Goal: Transaction & Acquisition: Book appointment/travel/reservation

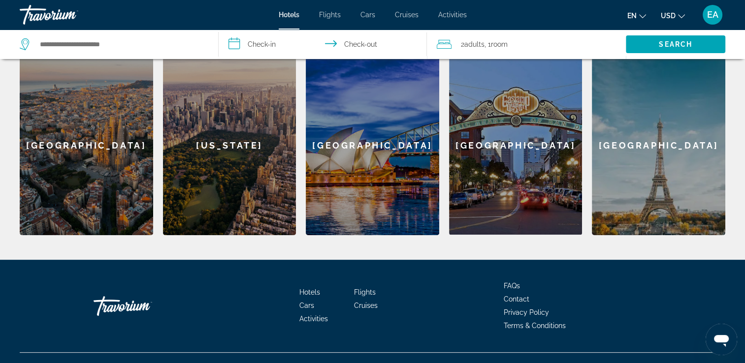
scroll to position [312, 0]
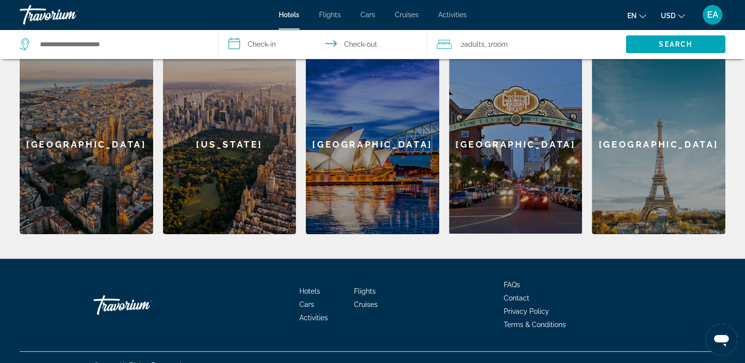
click at [286, 16] on span "Hotels" at bounding box center [289, 15] width 21 height 8
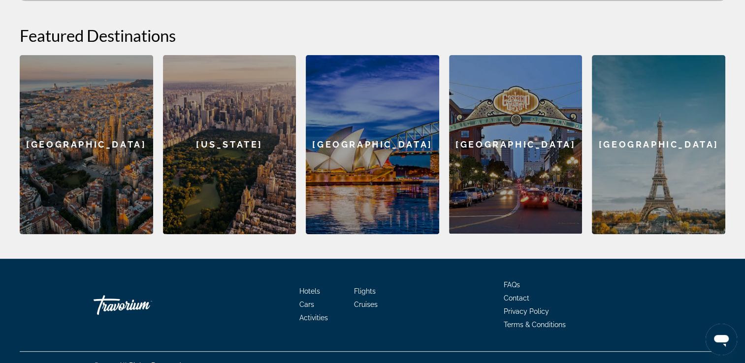
scroll to position [0, 0]
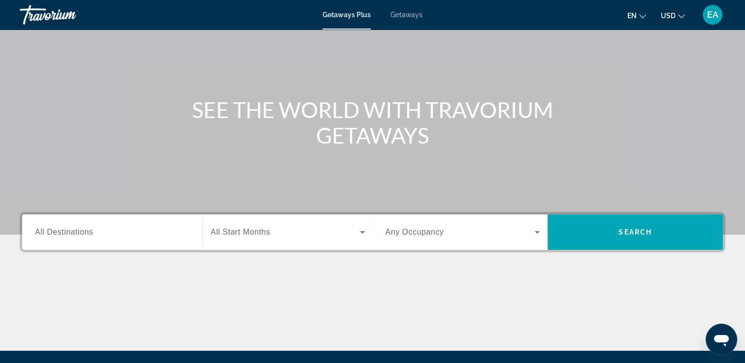
scroll to position [57, 0]
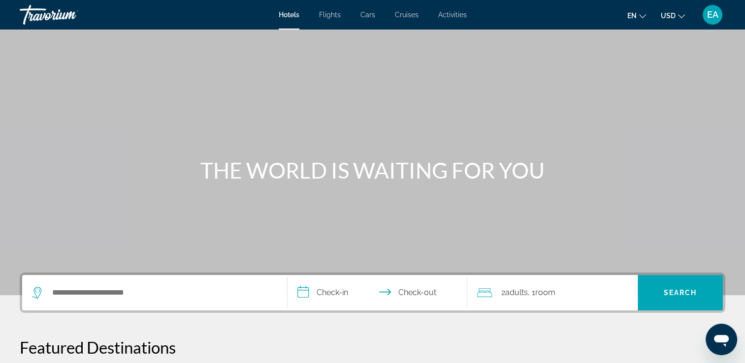
click at [330, 15] on span "Flights" at bounding box center [330, 15] width 22 height 8
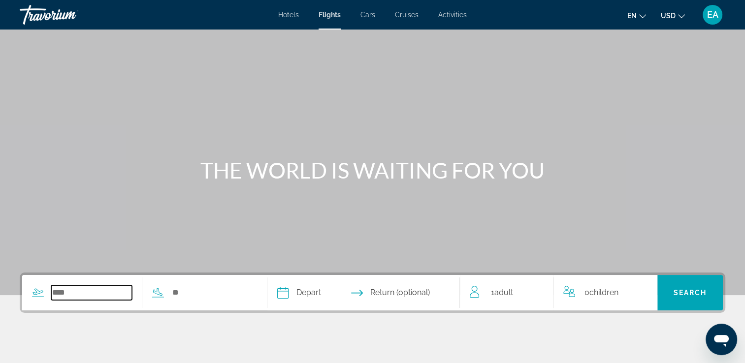
click at [80, 292] on input "Search widget" at bounding box center [91, 293] width 81 height 15
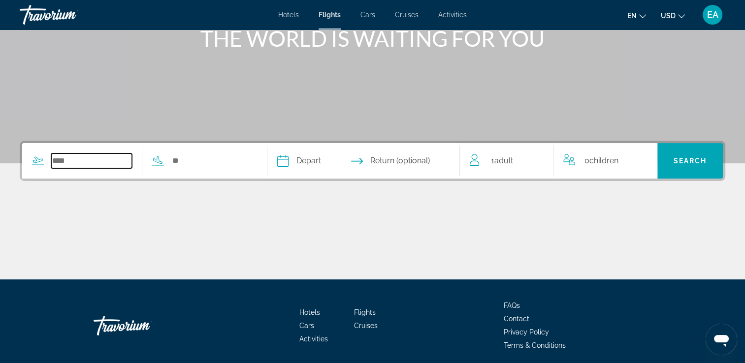
scroll to position [168, 0]
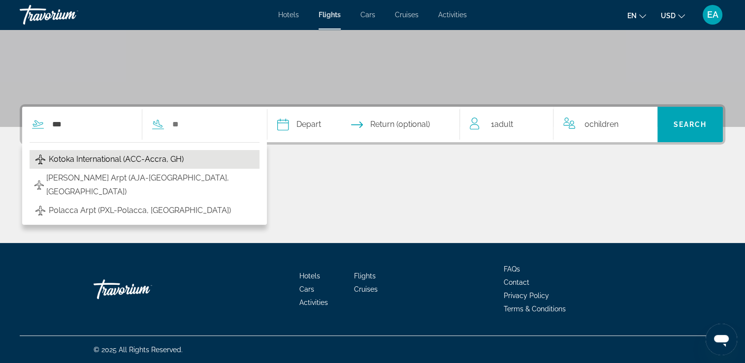
click at [101, 159] on span "Kotoka International (ACC-Accra, GH)" at bounding box center [116, 160] width 135 height 14
type input "**********"
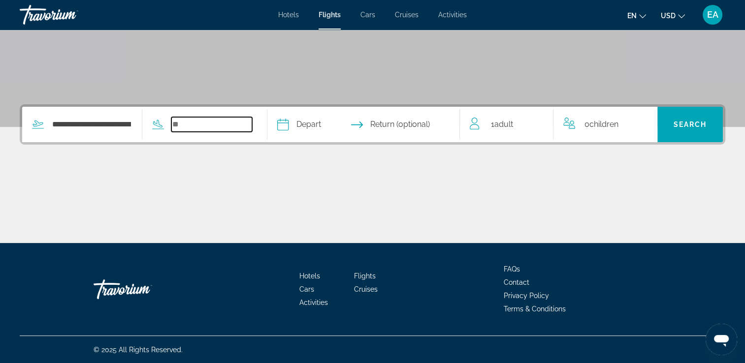
click at [187, 125] on input "Search widget" at bounding box center [211, 124] width 81 height 15
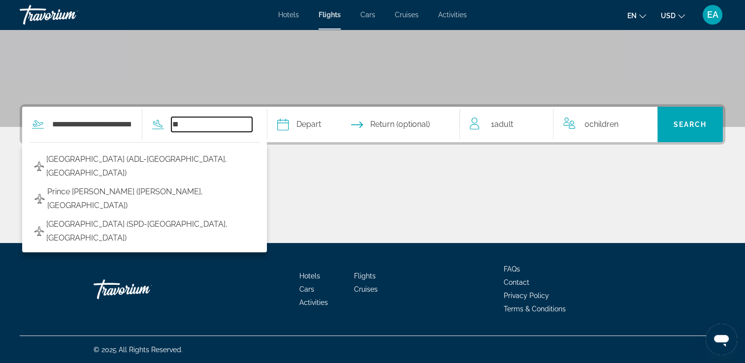
type input "*"
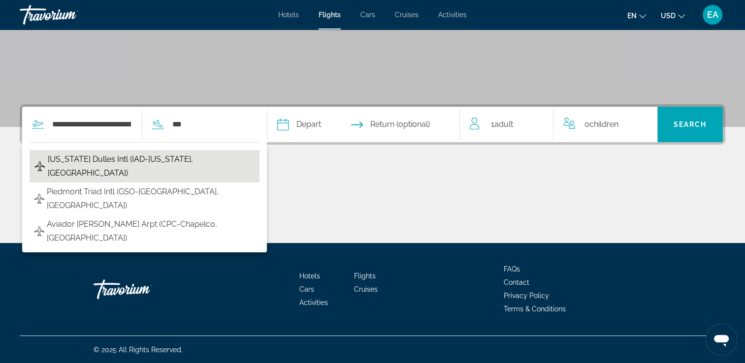
click at [158, 159] on span "Washington Dulles Intl (IAD-Washington, US)" at bounding box center [151, 167] width 207 height 28
type input "**********"
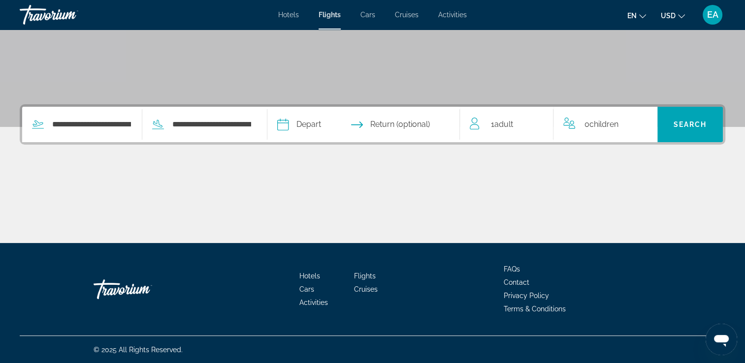
click at [330, 124] on input "Depart date" at bounding box center [323, 126] width 96 height 38
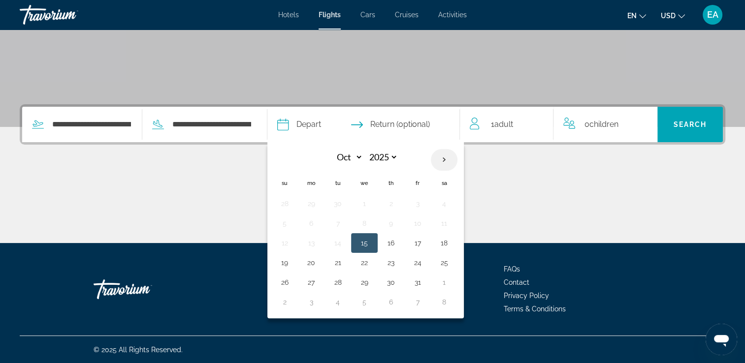
click at [457, 160] on th "Next month" at bounding box center [444, 160] width 27 height 22
select select "**"
click at [425, 258] on button "21" at bounding box center [418, 263] width 16 height 14
type input "**********"
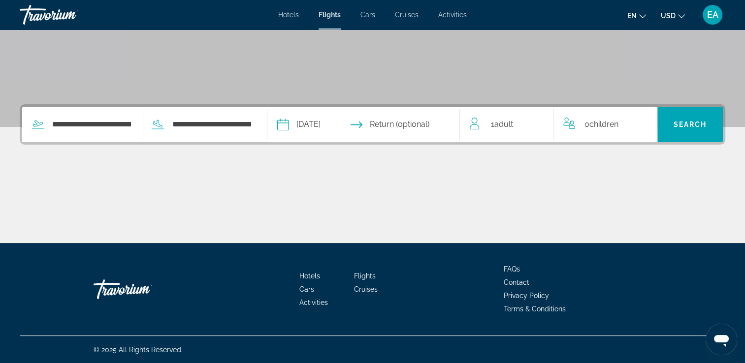
click at [420, 122] on input "Return date" at bounding box center [417, 126] width 96 height 38
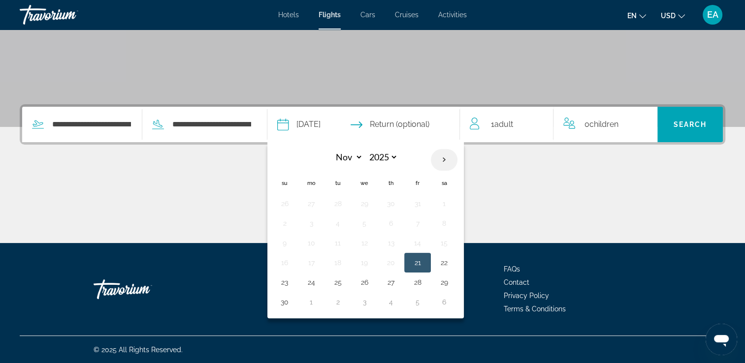
click at [457, 160] on th "Next month" at bounding box center [444, 160] width 27 height 22
select select "**"
click at [452, 223] on button "13" at bounding box center [444, 224] width 16 height 14
type input "**********"
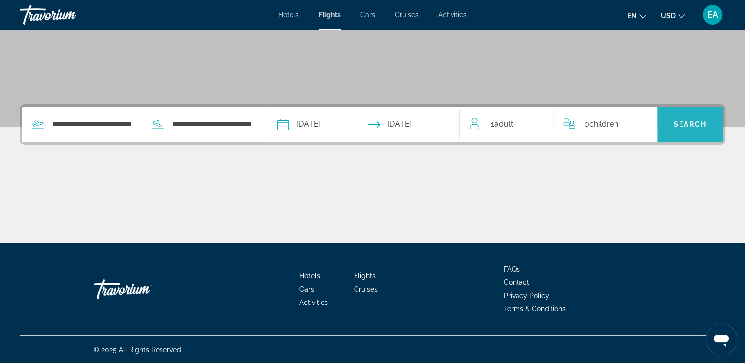
click at [679, 126] on span "Search" at bounding box center [689, 125] width 33 height 8
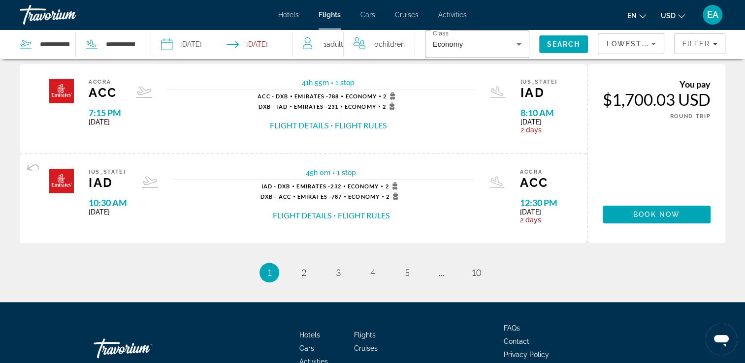
scroll to position [1095, 0]
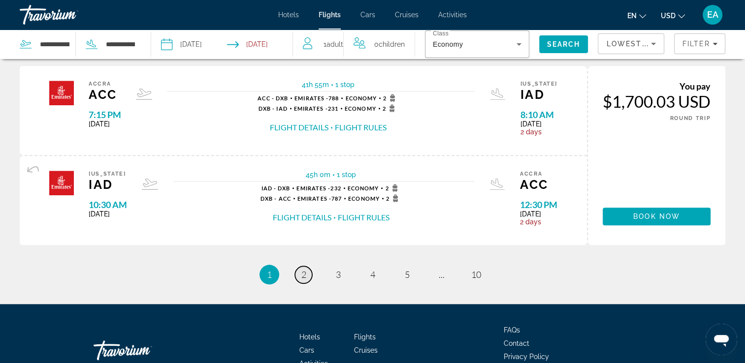
click at [308, 274] on link "page 2" at bounding box center [303, 274] width 17 height 17
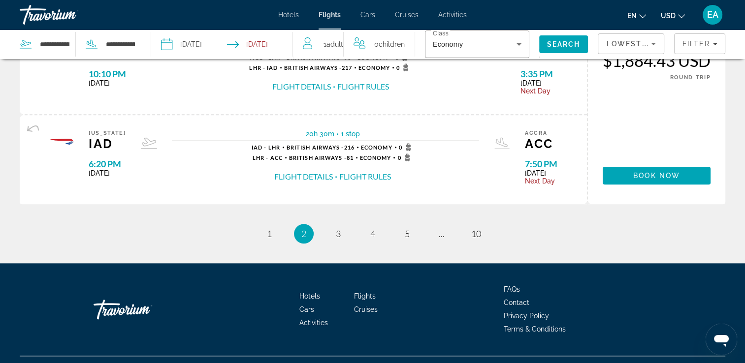
scroll to position [1112, 0]
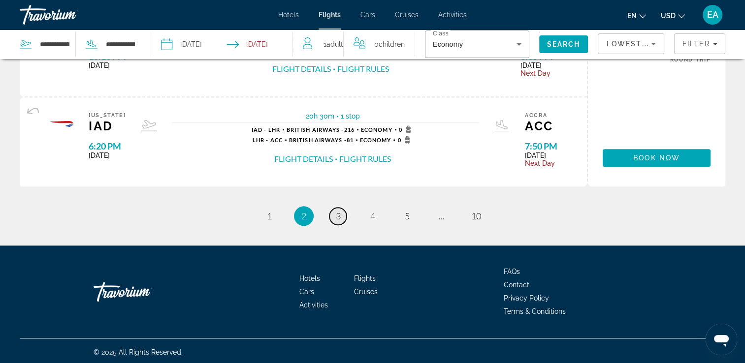
click at [335, 220] on link "page 3" at bounding box center [337, 216] width 17 height 17
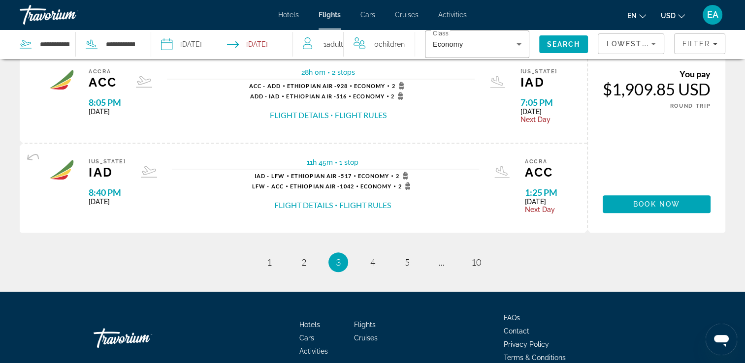
scroll to position [1069, 0]
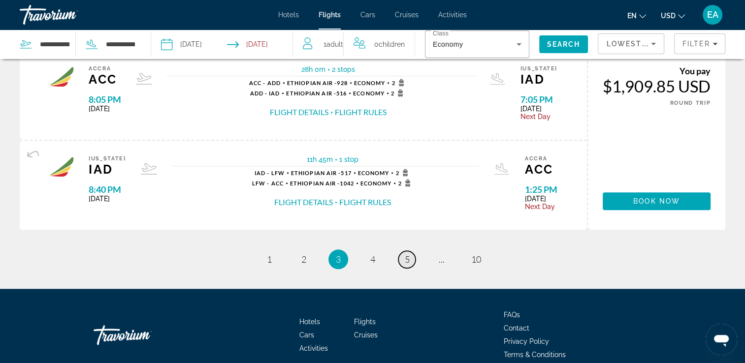
click at [411, 258] on link "page 5" at bounding box center [406, 259] width 17 height 17
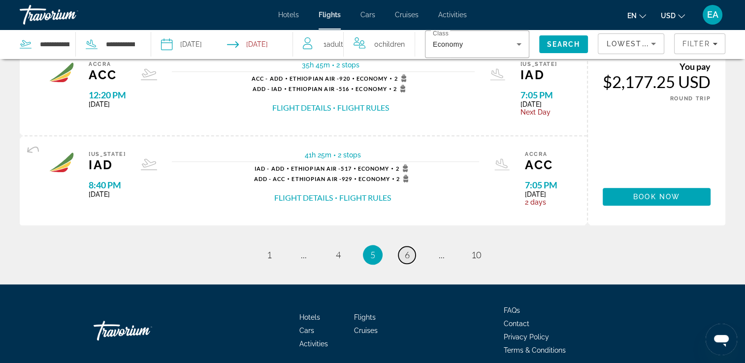
scroll to position [1123, 0]
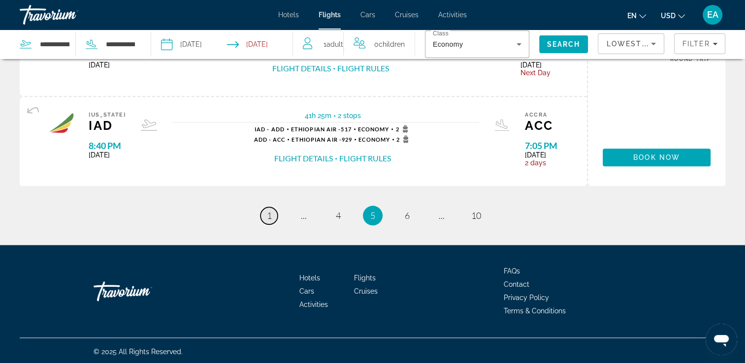
click at [269, 219] on link "page 1" at bounding box center [268, 215] width 17 height 17
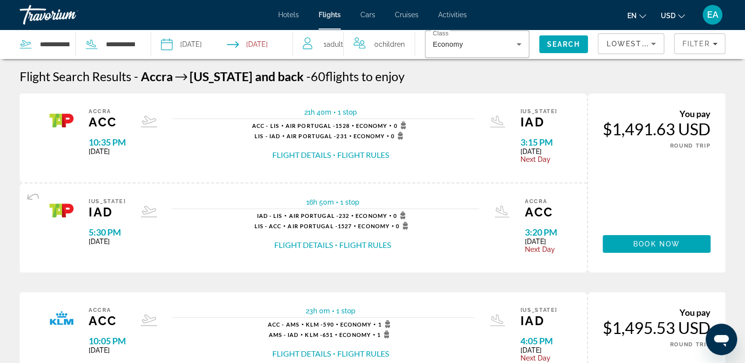
click at [333, 155] on span "Main content" at bounding box center [333, 155] width 1 height 1
click at [367, 156] on button "Flight Rules" at bounding box center [363, 155] width 52 height 11
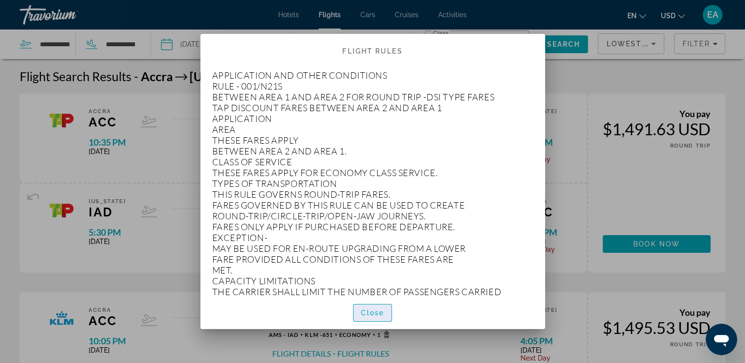
click at [371, 314] on span "Close" at bounding box center [373, 313] width 24 height 8
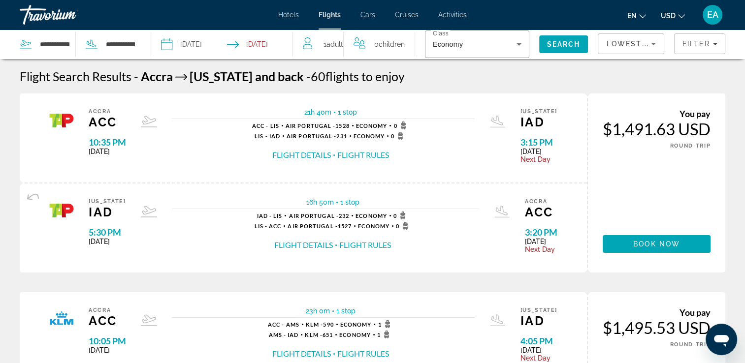
click at [291, 16] on span "Hotels" at bounding box center [288, 15] width 21 height 8
